Goal: Task Accomplishment & Management: Complete application form

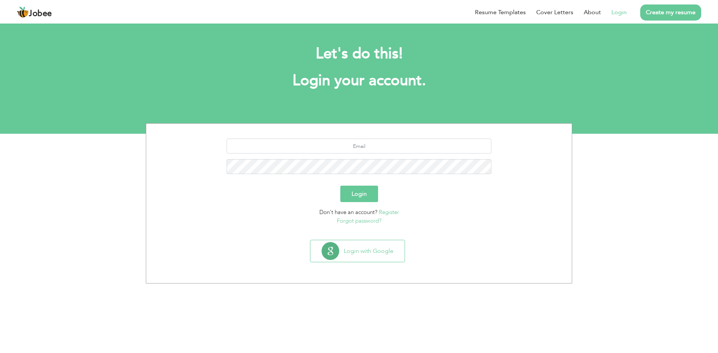
drag, startPoint x: 623, startPoint y: 14, endPoint x: 612, endPoint y: 40, distance: 28.3
click at [623, 14] on link "Login" at bounding box center [618, 12] width 15 height 9
click at [373, 249] on button "Login with Google" at bounding box center [357, 251] width 94 height 22
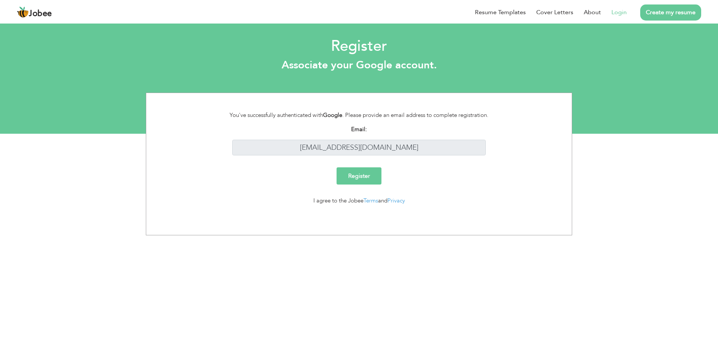
click at [366, 186] on div "Register" at bounding box center [359, 178] width 414 height 23
click at [369, 174] on input "Register" at bounding box center [358, 175] width 45 height 17
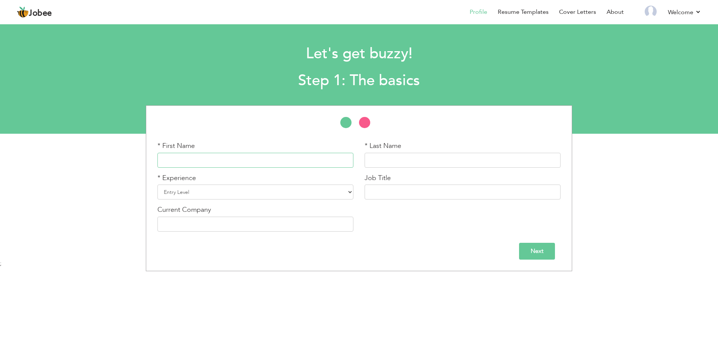
click at [230, 164] on input "text" at bounding box center [255, 160] width 196 height 15
type input "Waabisah"
click at [447, 162] on input "text" at bounding box center [462, 160] width 196 height 15
click at [449, 161] on input "Reh,ani" at bounding box center [462, 160] width 196 height 15
type input "Rehmani"
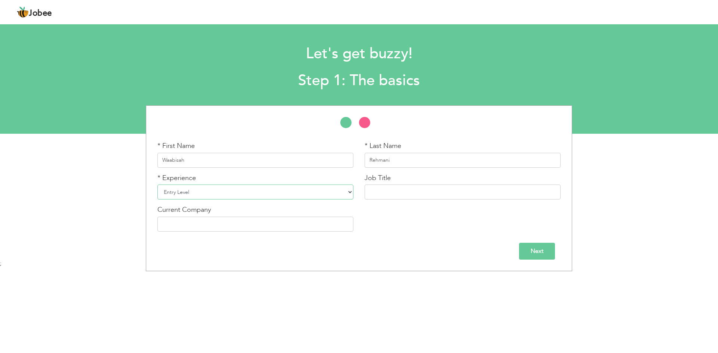
click at [330, 192] on select "Entry Level Less than 1 Year 1 Year 2 Years 3 Years 4 Years 5 Years 6 Years 7 Y…" at bounding box center [255, 192] width 196 height 15
select select "6"
click at [157, 185] on select "Entry Level Less than 1 Year 1 Year 2 Years 3 Years 4 Years 5 Years 6 Years 7 Y…" at bounding box center [255, 192] width 196 height 15
click at [392, 192] on input "text" at bounding box center [462, 192] width 196 height 15
click at [462, 198] on input "text" at bounding box center [462, 192] width 196 height 15
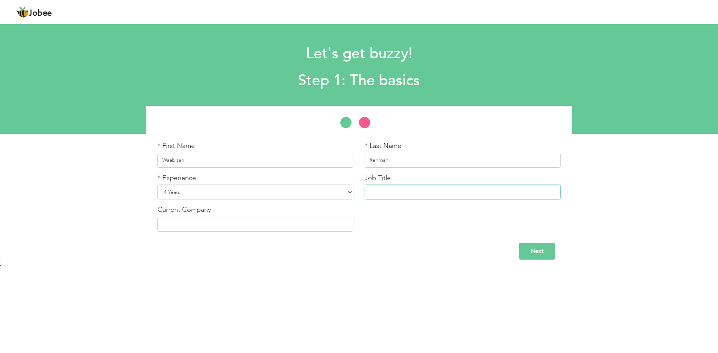
click at [440, 188] on input "text" at bounding box center [462, 192] width 196 height 15
paste input "Assistant Product Manger"
type input "Assistant Product Manger"
click at [191, 226] on input "text" at bounding box center [255, 224] width 196 height 15
click at [215, 222] on input "Hatchtechs" at bounding box center [255, 224] width 196 height 15
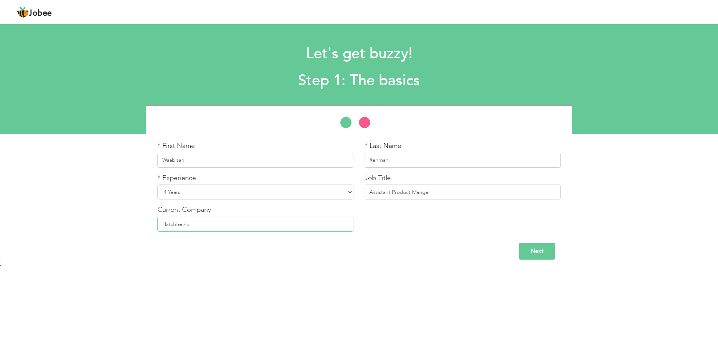
paste input "Techs PVT Ltd."
type input "HatchTechs PVT Ltd."
click at [541, 253] on input "Next" at bounding box center [537, 251] width 36 height 17
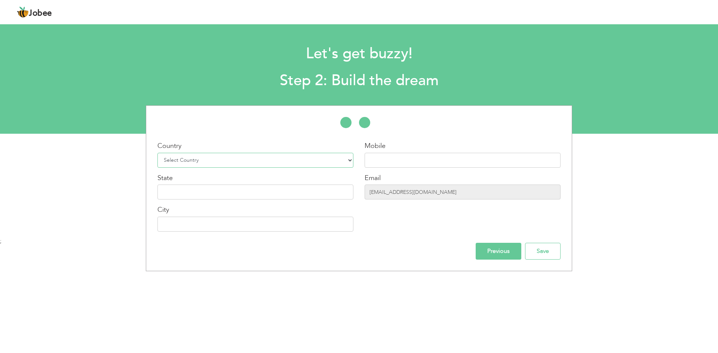
click at [277, 163] on select "Select Country Afghanistan Albania Algeria American Samoa Andorra Angola Anguil…" at bounding box center [255, 160] width 196 height 15
select select "166"
click at [157, 153] on select "Select Country Afghanistan Albania Algeria American Samoa Andorra Angola Anguil…" at bounding box center [255, 160] width 196 height 15
click at [431, 158] on input "text" at bounding box center [462, 160] width 196 height 15
click at [223, 192] on input "text" at bounding box center [255, 192] width 196 height 15
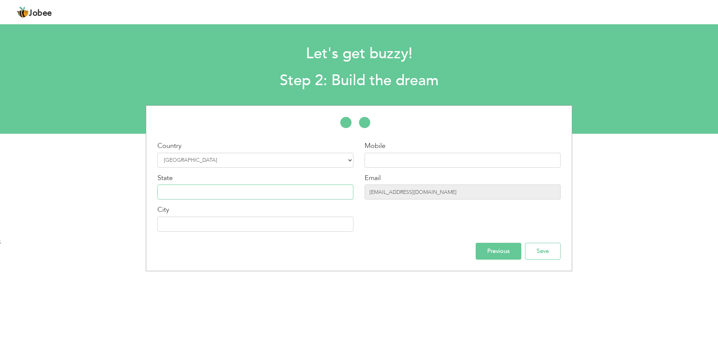
click at [223, 192] on input "text" at bounding box center [255, 192] width 196 height 15
type input "["
type input "[GEOGRAPHIC_DATA]"
click at [206, 221] on input "text" at bounding box center [255, 224] width 196 height 15
type input "[GEOGRAPHIC_DATA]"
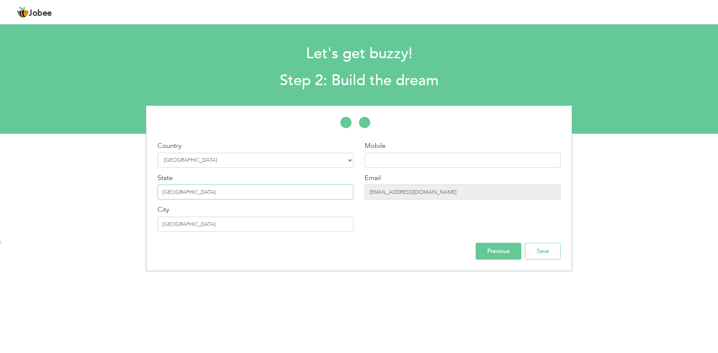
click at [209, 188] on input "[GEOGRAPHIC_DATA]" at bounding box center [255, 192] width 196 height 15
type input "Sindh"
click at [462, 162] on input "text" at bounding box center [462, 160] width 196 height 15
type input "3008210611"
click at [533, 259] on input "Save" at bounding box center [543, 251] width 36 height 17
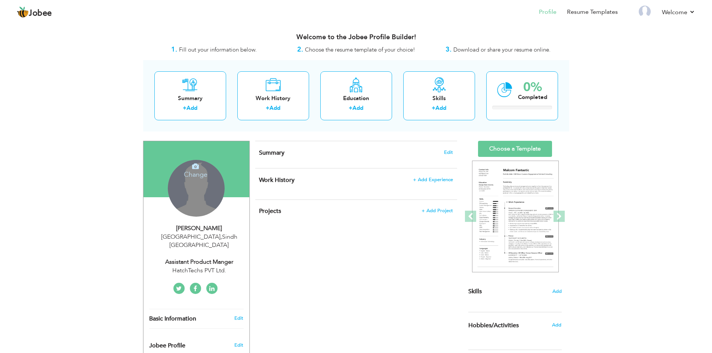
click at [198, 187] on div "Change Remove" at bounding box center [196, 188] width 57 height 57
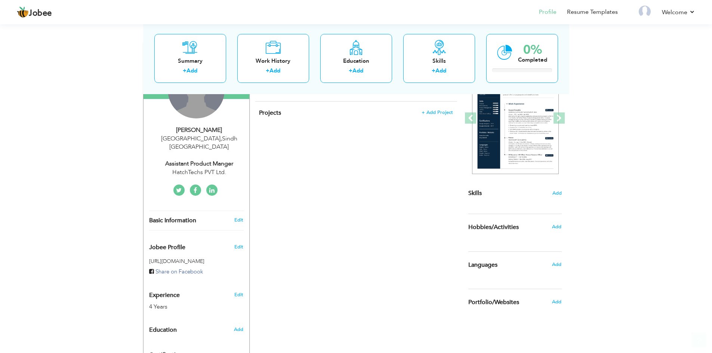
scroll to position [175, 0]
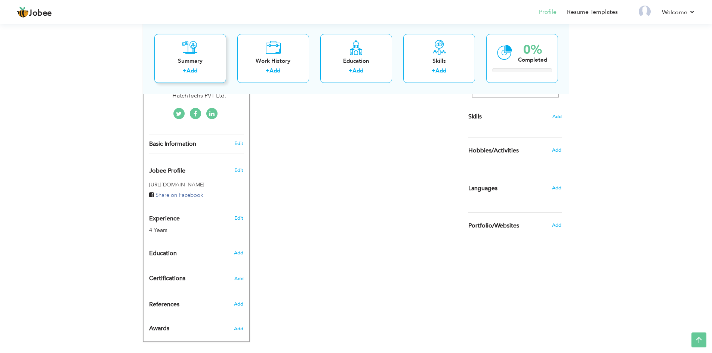
click at [191, 75] on div "+ Add" at bounding box center [190, 72] width 60 height 10
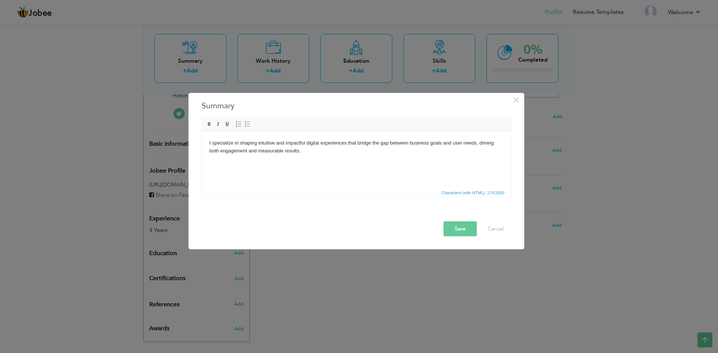
click at [461, 229] on button "Save" at bounding box center [459, 228] width 33 height 15
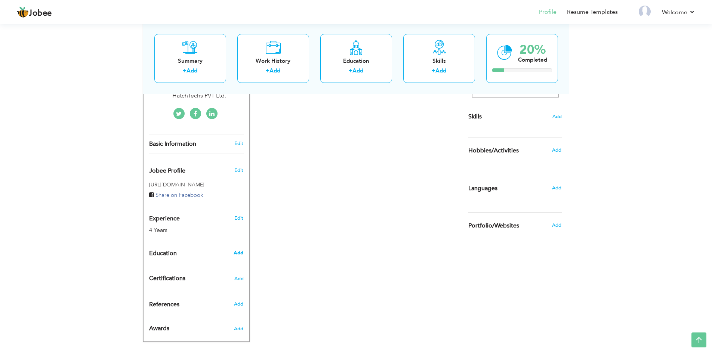
click at [239, 250] on span "Add" at bounding box center [239, 253] width 10 height 7
radio input "true"
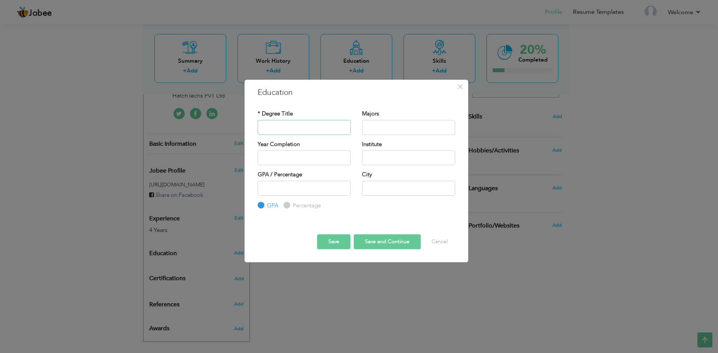
paste input "O - Levels"
type input "O - Levels"
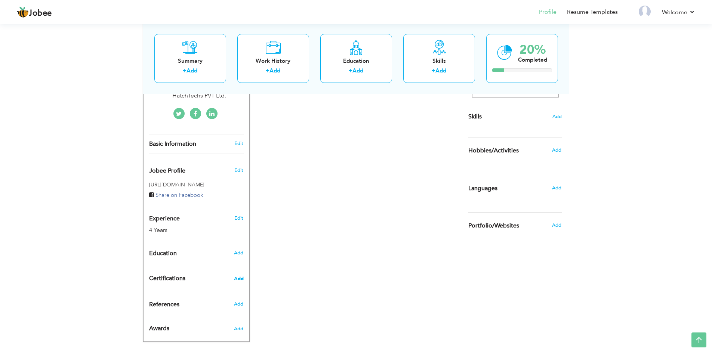
click at [240, 276] on span "Add" at bounding box center [239, 278] width 10 height 5
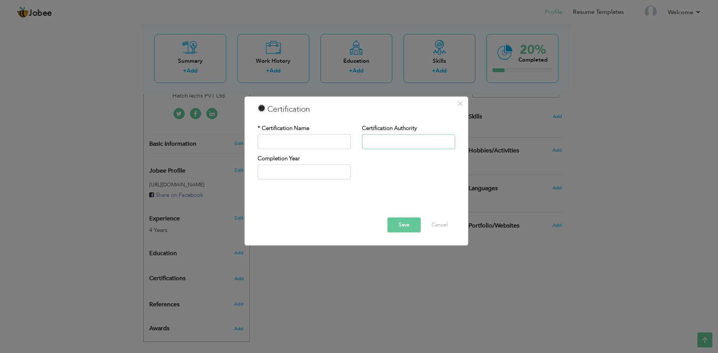
click at [413, 142] on input "text" at bounding box center [408, 141] width 93 height 15
click at [313, 317] on div "× Certification * Certification Name Certification Authority Save" at bounding box center [359, 176] width 718 height 353
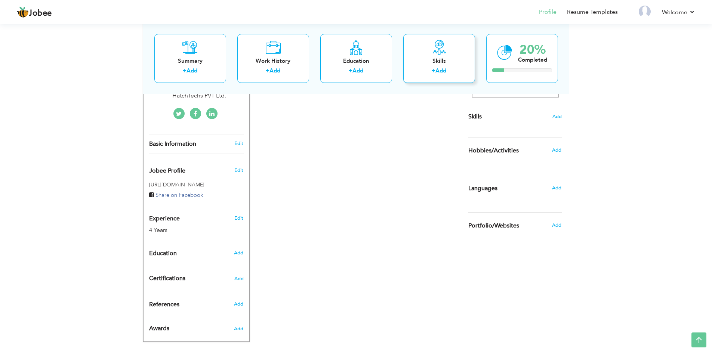
click at [444, 68] on link "Add" at bounding box center [440, 70] width 11 height 7
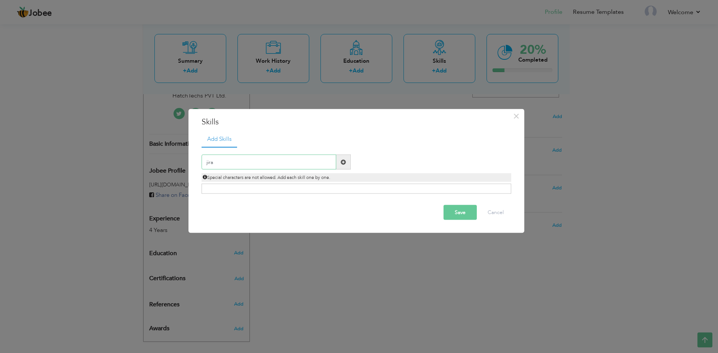
type input "jira"
click at [344, 161] on span at bounding box center [343, 161] width 5 height 5
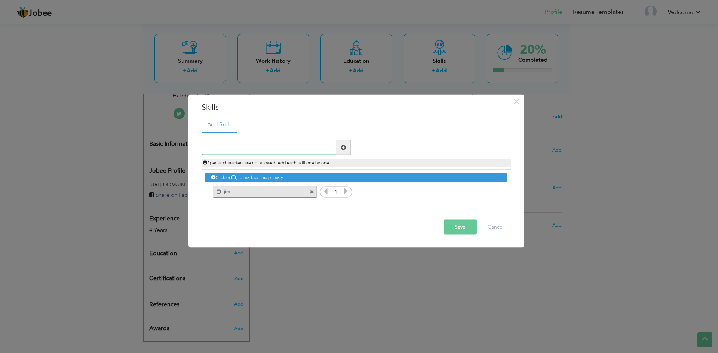
click at [269, 151] on input "text" at bounding box center [268, 147] width 135 height 15
type input "asana"
click at [346, 151] on span at bounding box center [343, 147] width 15 height 15
click at [502, 227] on button "Cancel" at bounding box center [495, 227] width 31 height 15
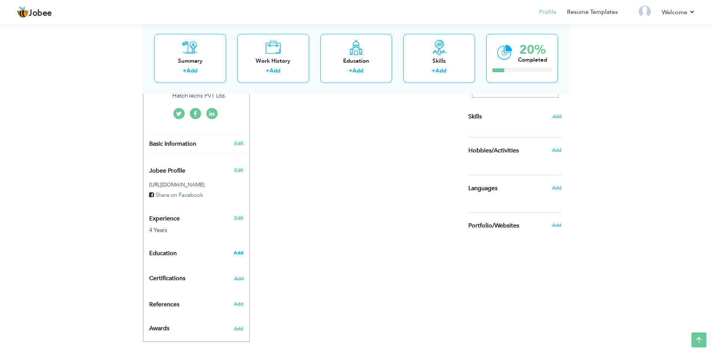
click at [240, 250] on span "Add" at bounding box center [239, 253] width 10 height 7
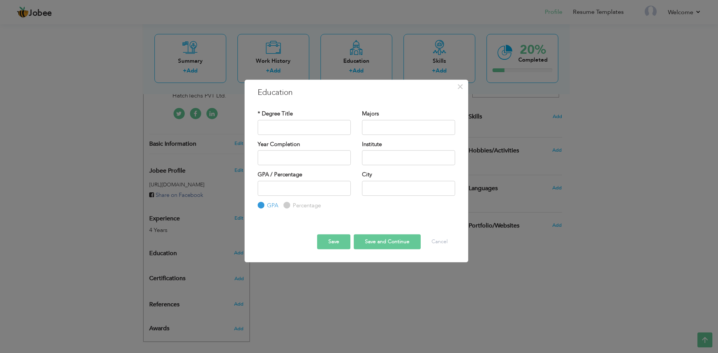
click at [36, 151] on div "× Education * Degree Title Majors Year Completion Institute GPA" at bounding box center [359, 176] width 718 height 353
